Goal: Information Seeking & Learning: Learn about a topic

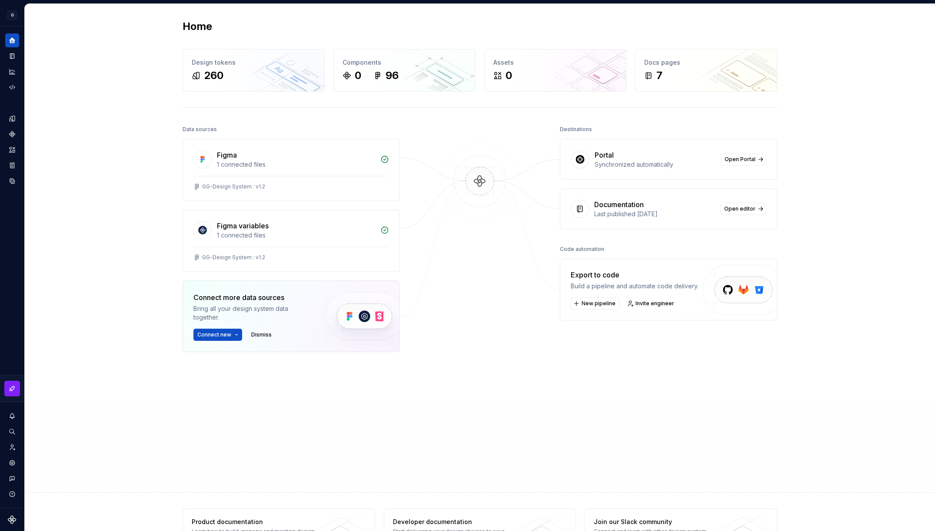
click at [888, 142] on div "Home Design tokens 260 Components 0 96 Assets 0 Docs pages 7 Data sources Figma…" at bounding box center [480, 248] width 910 height 489
click at [468, 194] on img at bounding box center [480, 190] width 84 height 94
click at [17, 44] on div "Home" at bounding box center [12, 40] width 14 height 14
click at [262, 66] on div "Design tokens" at bounding box center [254, 62] width 124 height 9
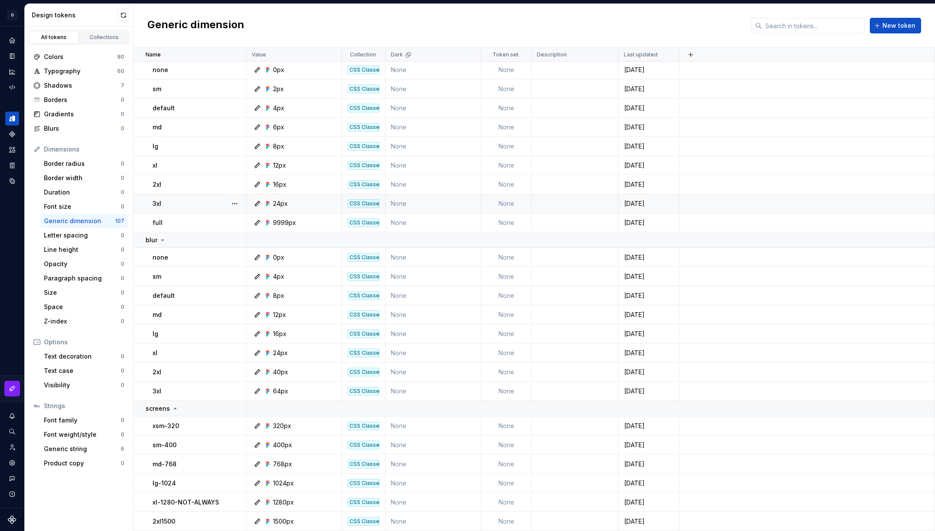
scroll to position [1746, 0]
click at [11, 53] on icon "Documentation" at bounding box center [12, 56] width 8 height 8
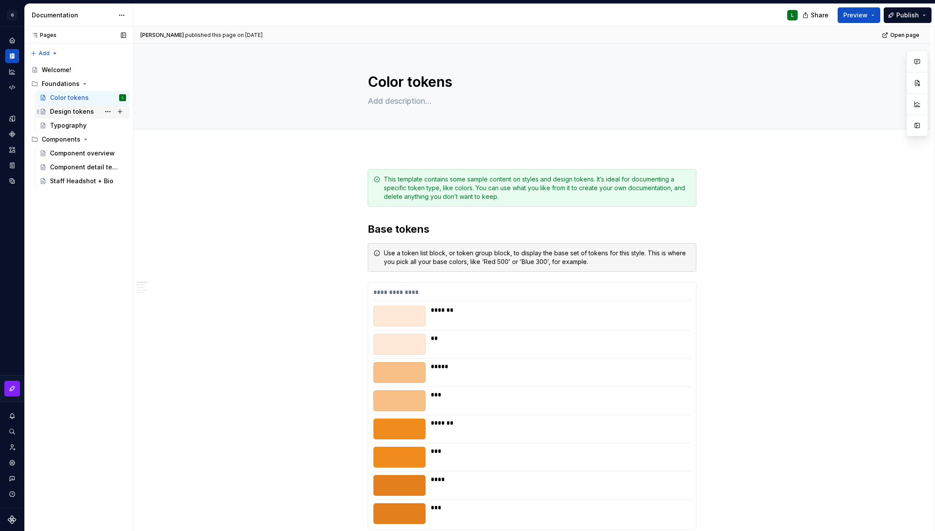
click at [76, 110] on div "Design tokens" at bounding box center [72, 111] width 44 height 9
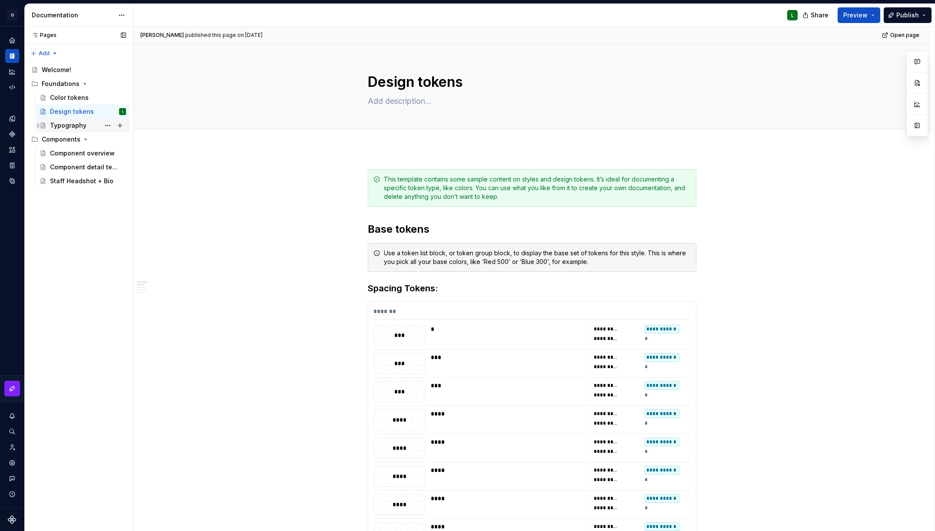
click at [70, 120] on div "Typography" at bounding box center [88, 125] width 76 height 12
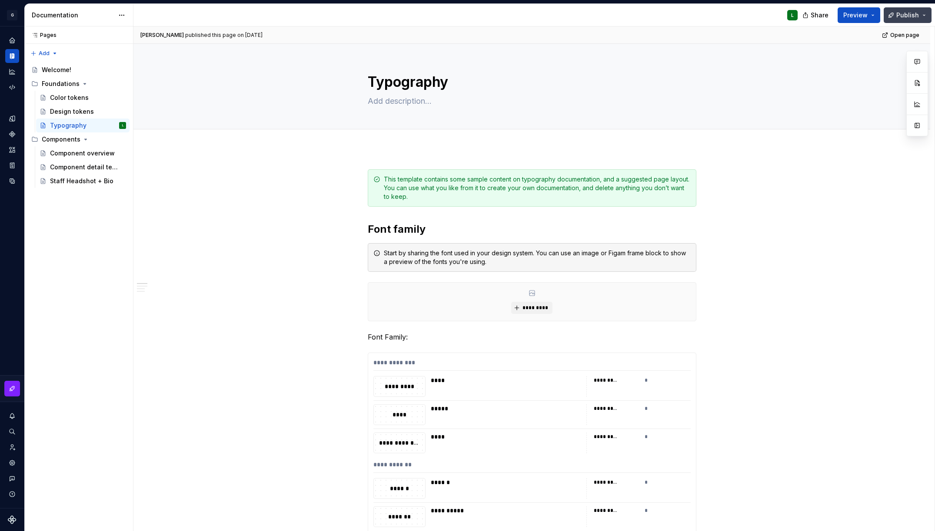
click at [907, 17] on span "Publish" at bounding box center [907, 15] width 23 height 9
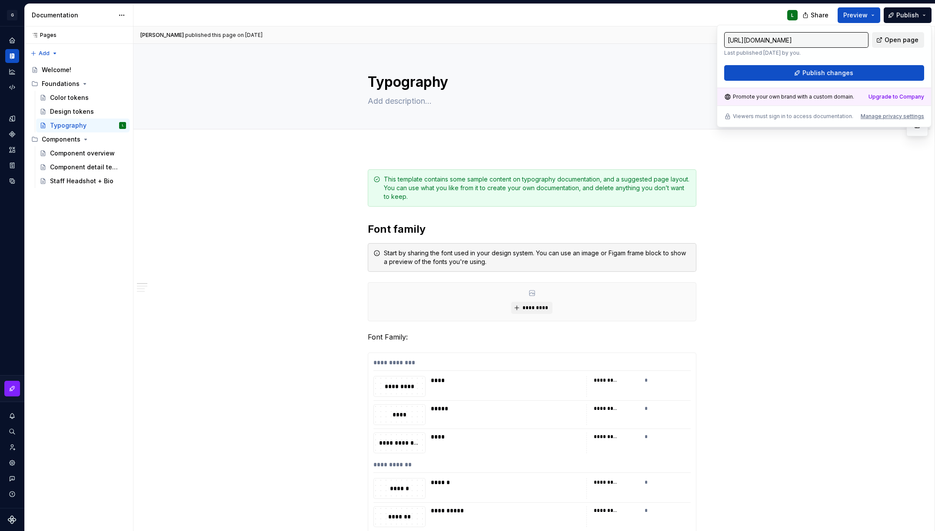
click at [901, 36] on span "Open page" at bounding box center [901, 40] width 34 height 9
type textarea "*"
